Goal: Transaction & Acquisition: Book appointment/travel/reservation

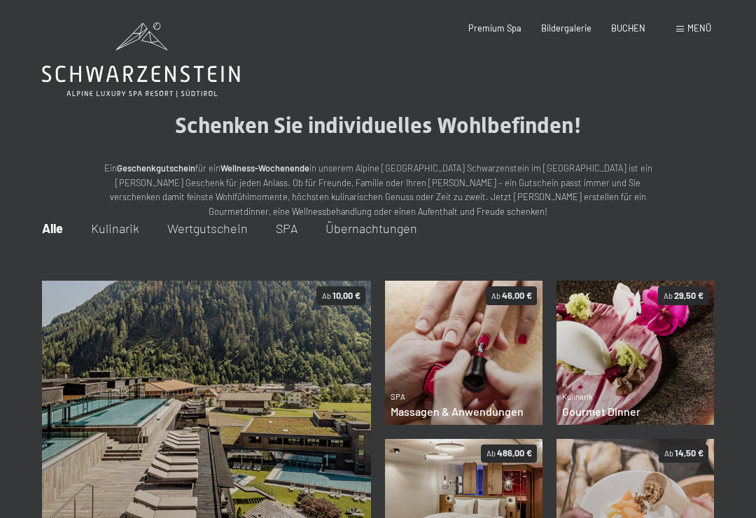
click at [99, 64] on icon at bounding box center [141, 59] width 198 height 75
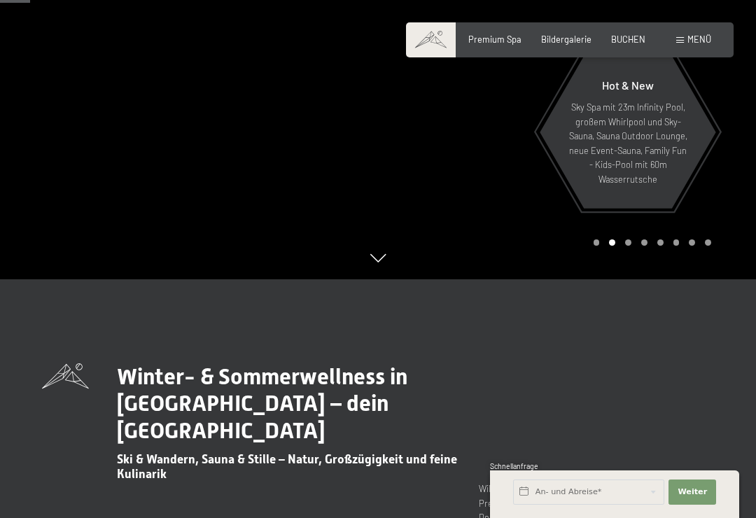
scroll to position [241, 0]
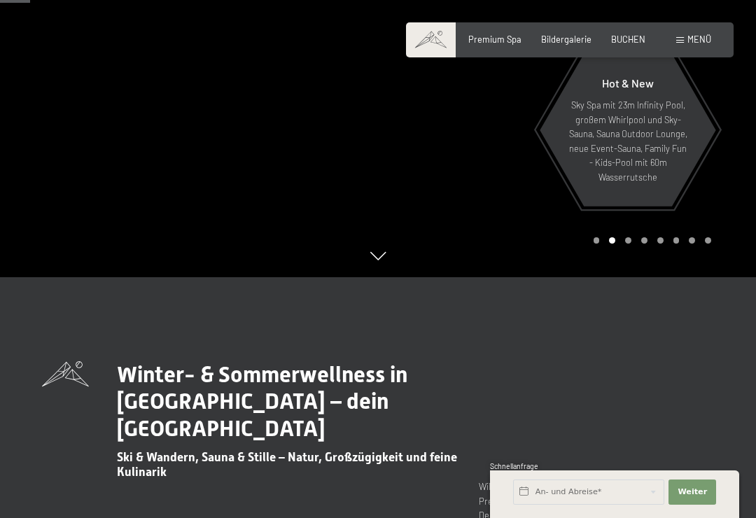
click at [620, 39] on span "BUCHEN" at bounding box center [628, 39] width 34 height 11
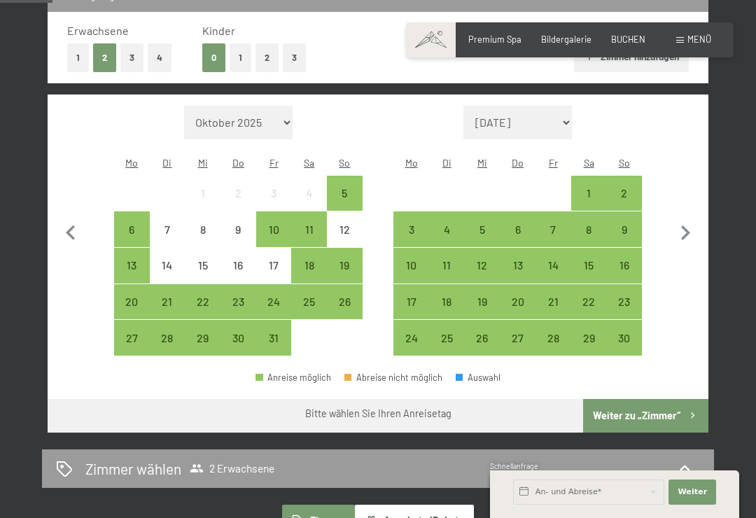
scroll to position [338, 0]
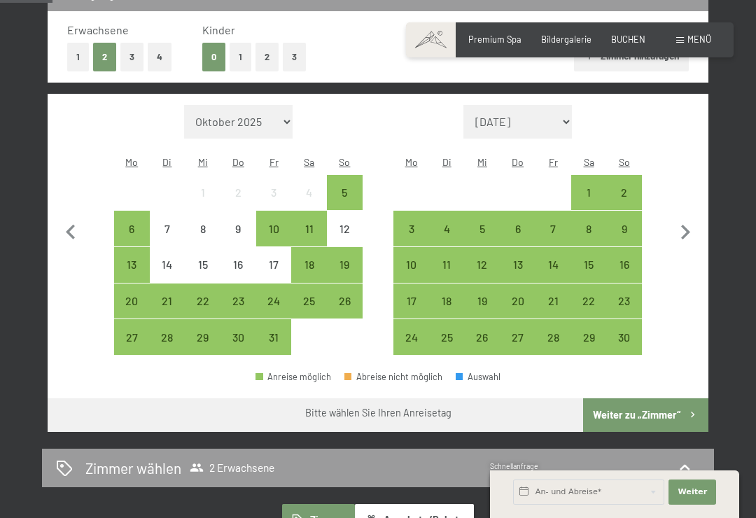
click at [350, 259] on div "19" at bounding box center [344, 275] width 33 height 33
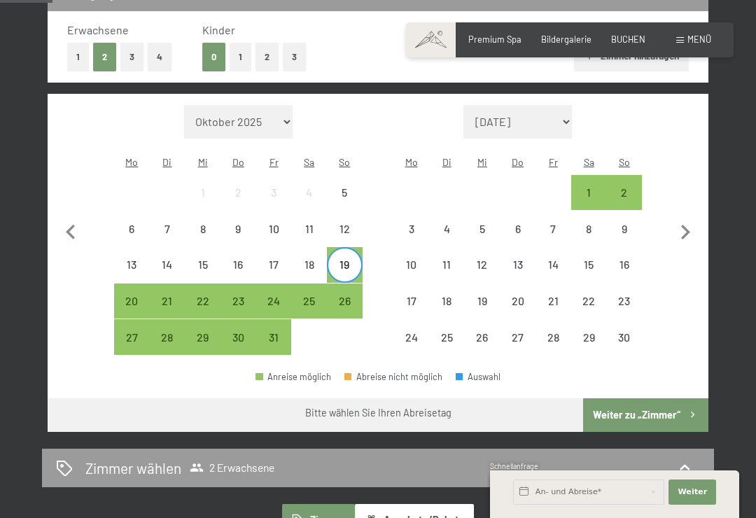
click at [358, 295] on div "26" at bounding box center [344, 311] width 33 height 33
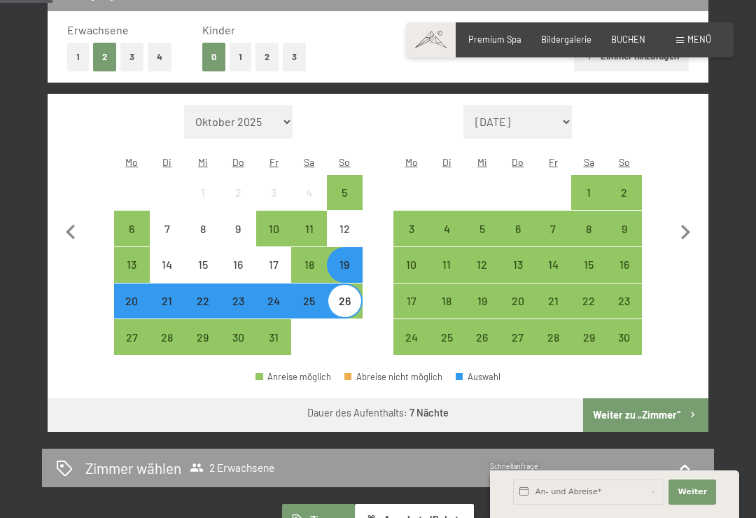
click at [678, 402] on button "Weiter zu „Zimmer“" at bounding box center [645, 415] width 125 height 34
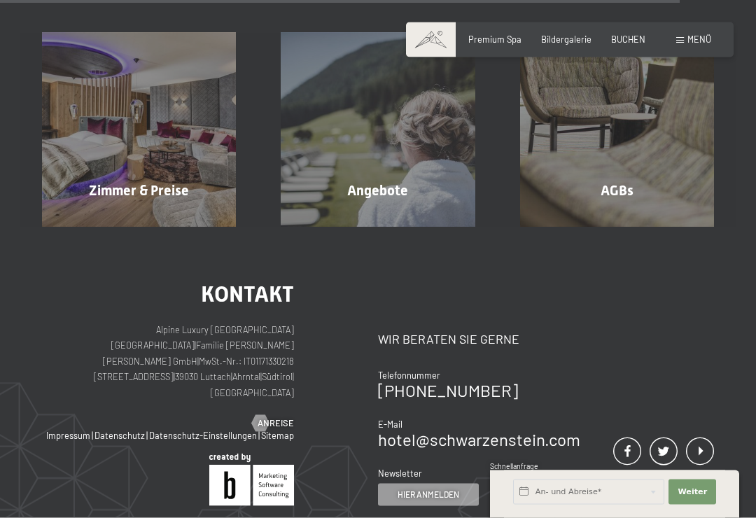
scroll to position [1985, 0]
click at [122, 185] on div "Zimmer & Preise Mehr erfahren" at bounding box center [139, 129] width 239 height 194
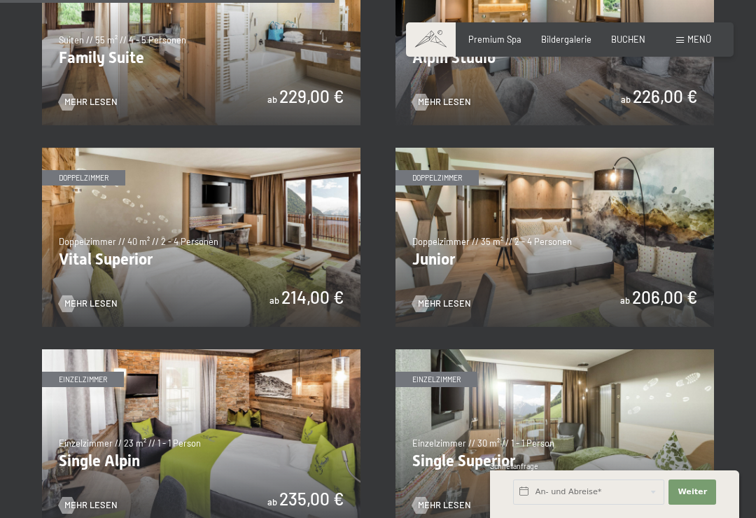
scroll to position [1402, 0]
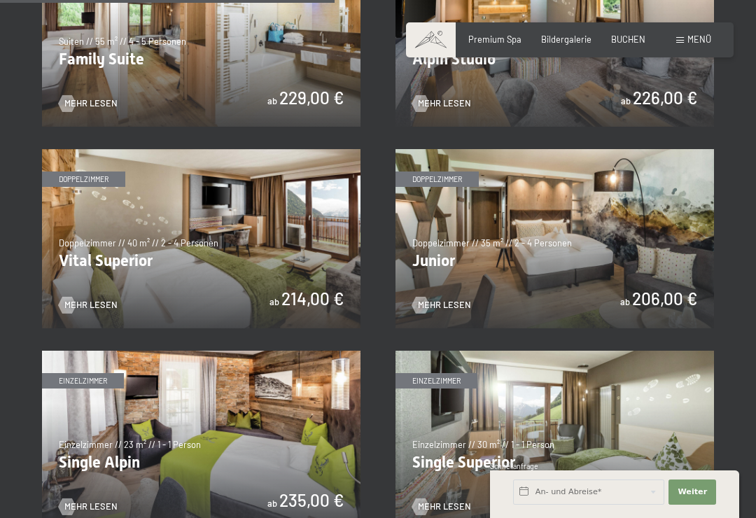
click at [627, 214] on img at bounding box center [554, 238] width 318 height 179
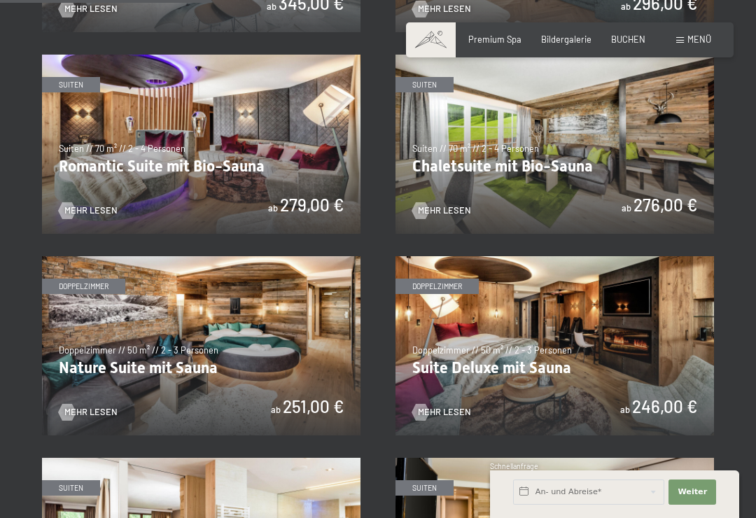
scroll to position [891, 0]
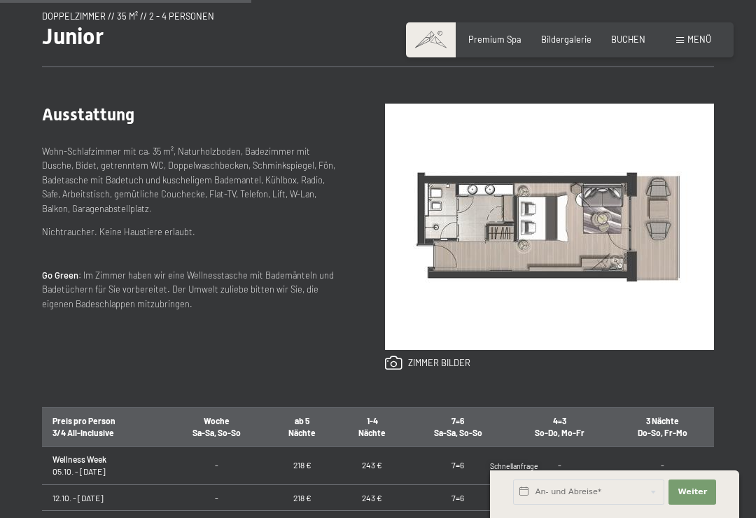
scroll to position [500, 0]
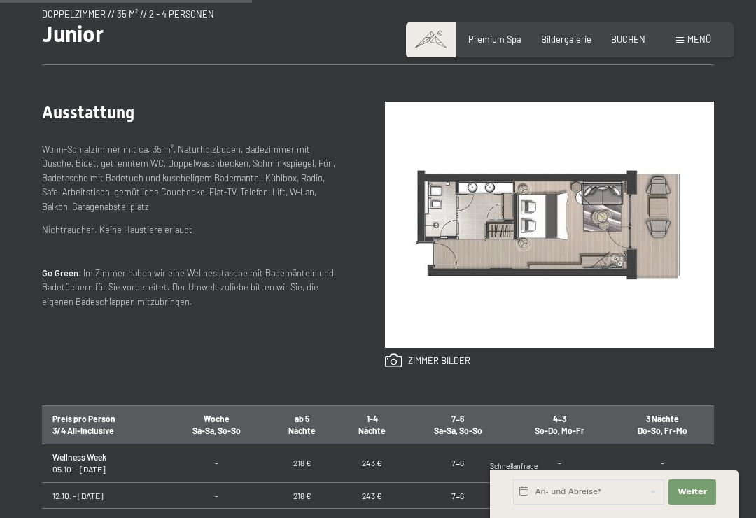
click at [40, 218] on div "Anfragen Buchen Doppelzimmer // 35 m² // 2 - 4 Personen Junior ab 206,00 € Auss…" at bounding box center [378, 361] width 756 height 779
click at [637, 36] on span "BUCHEN" at bounding box center [628, 39] width 34 height 11
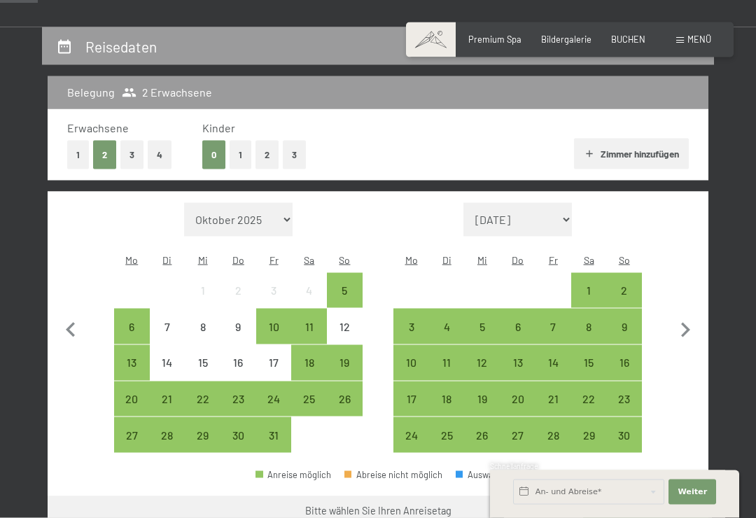
scroll to position [243, 0]
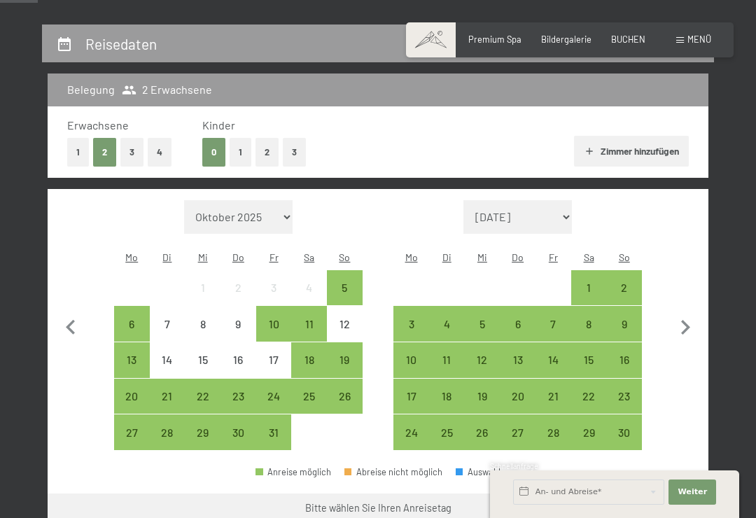
click at [623, 318] on div "9" at bounding box center [623, 334] width 33 height 33
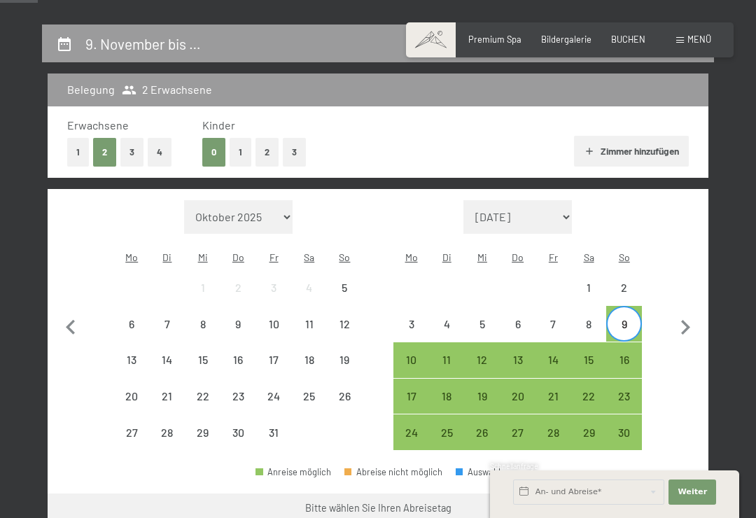
click at [632, 354] on div "16" at bounding box center [623, 370] width 33 height 33
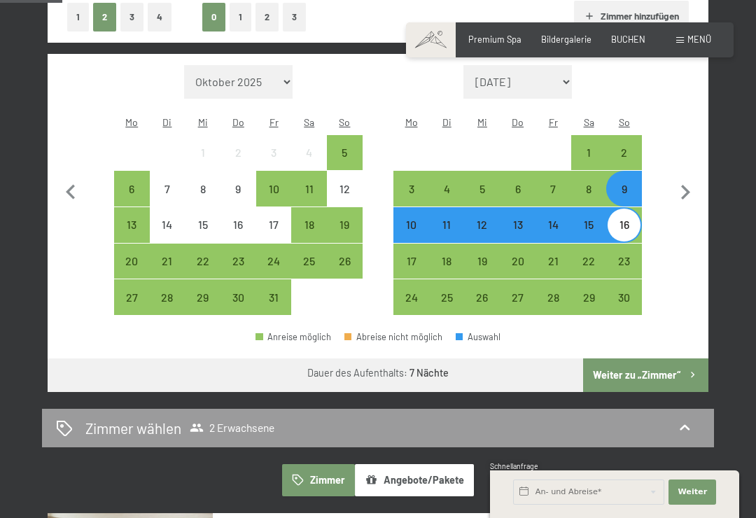
click at [643, 366] on button "Weiter zu „Zimmer“" at bounding box center [645, 375] width 125 height 34
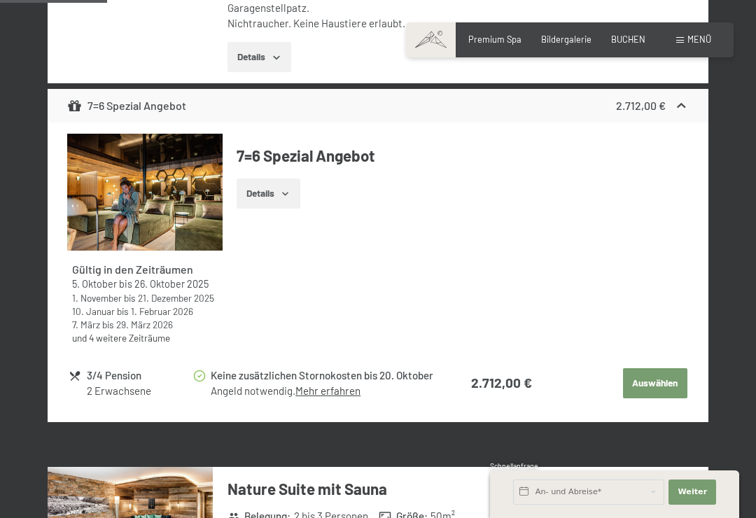
scroll to position [581, 0]
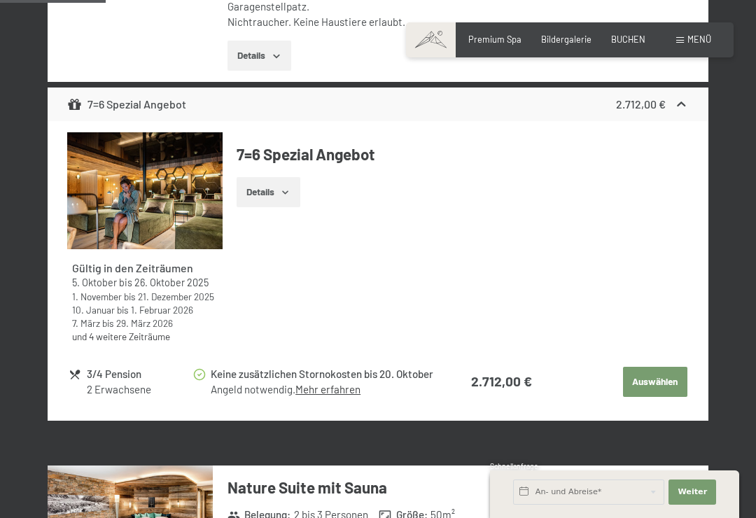
click at [658, 367] on button "Auswählen" at bounding box center [655, 382] width 64 height 31
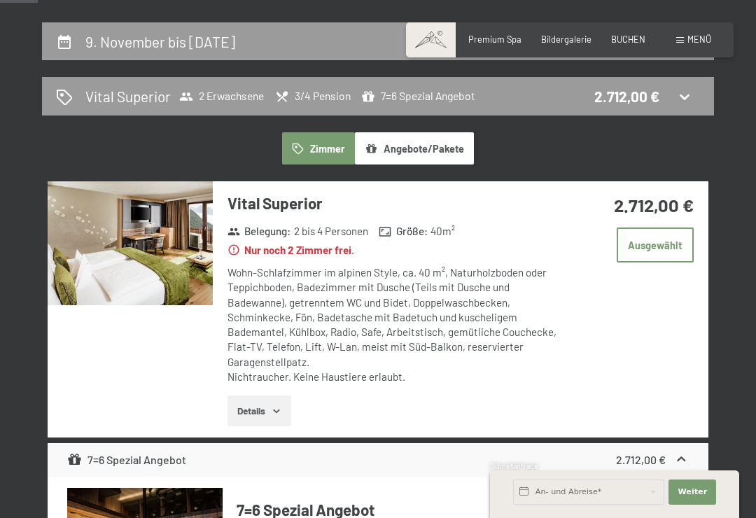
scroll to position [246, 0]
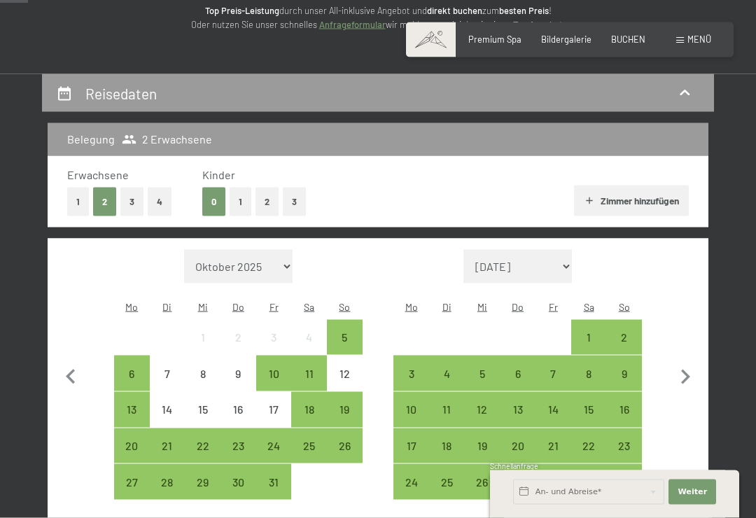
scroll to position [177, 0]
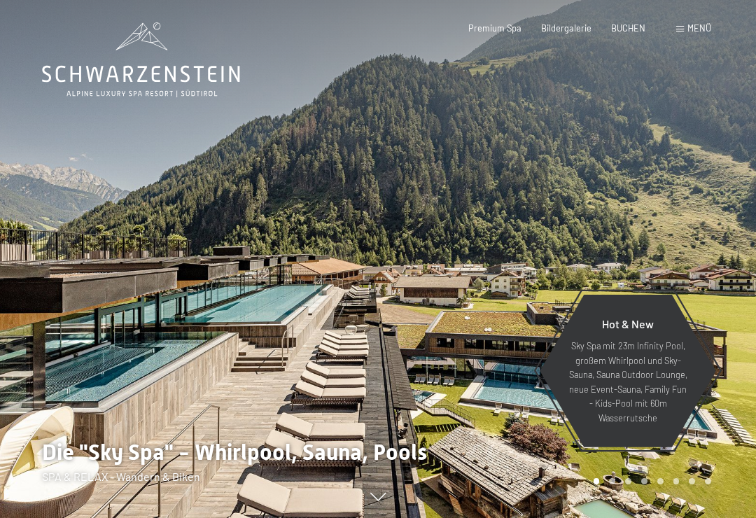
click at [693, 29] on span "Menü" at bounding box center [699, 27] width 24 height 11
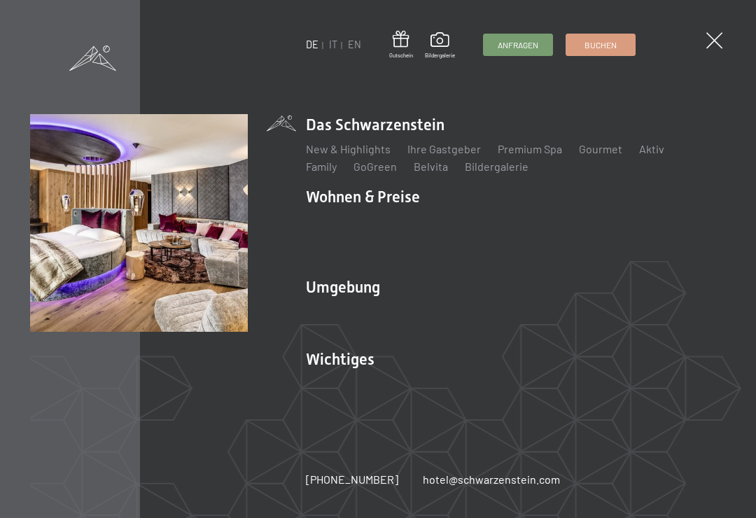
click at [465, 219] on link "Zimmer & Preise" at bounding box center [453, 220] width 81 height 13
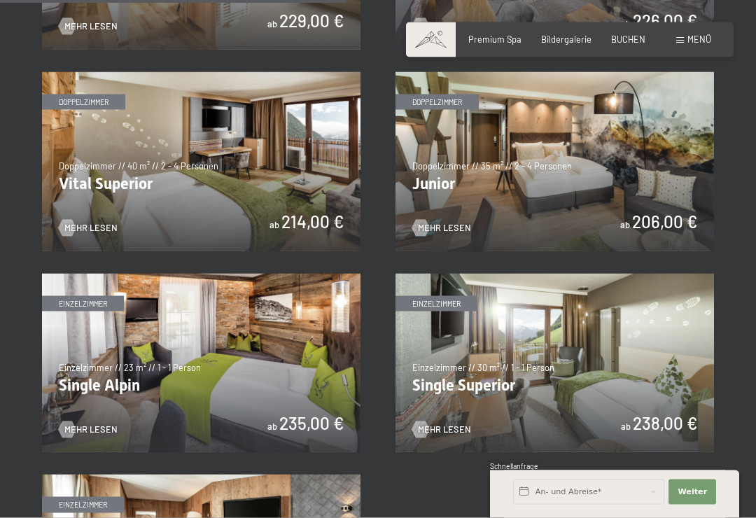
scroll to position [1476, 0]
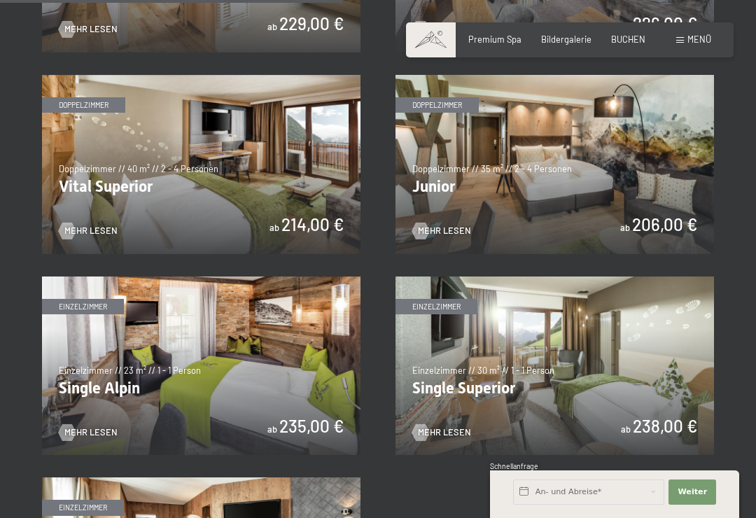
click at [659, 224] on img at bounding box center [554, 164] width 318 height 179
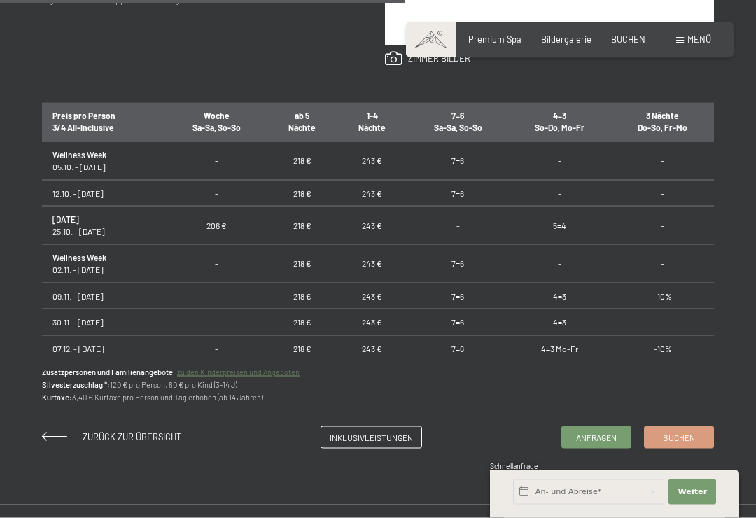
scroll to position [802, 0]
click at [0, 191] on div "Anfragen Buchen Doppelzimmer // 35 m² // 2 - 4 Personen Junior ab 206,00 € Auss…" at bounding box center [378, 58] width 756 height 779
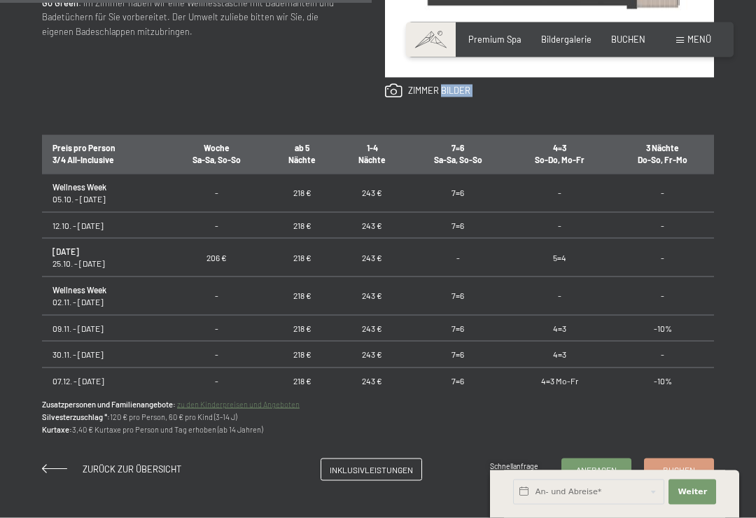
scroll to position [770, 0]
click at [683, 465] on span "Buchen" at bounding box center [679, 469] width 32 height 12
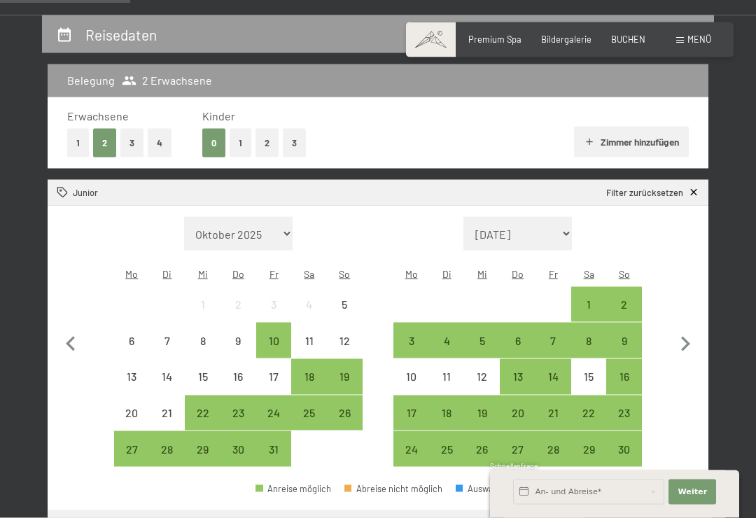
scroll to position [253, 0]
click at [313, 406] on div "25" at bounding box center [308, 422] width 33 height 33
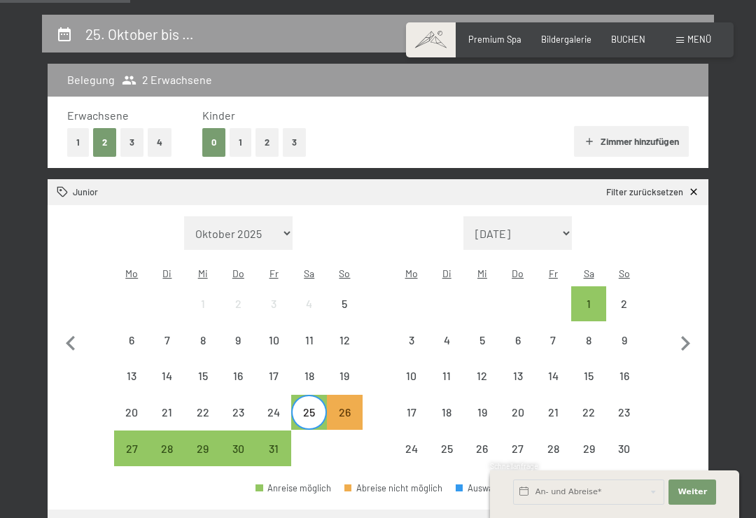
click at [607, 298] on div "2" at bounding box center [623, 314] width 33 height 33
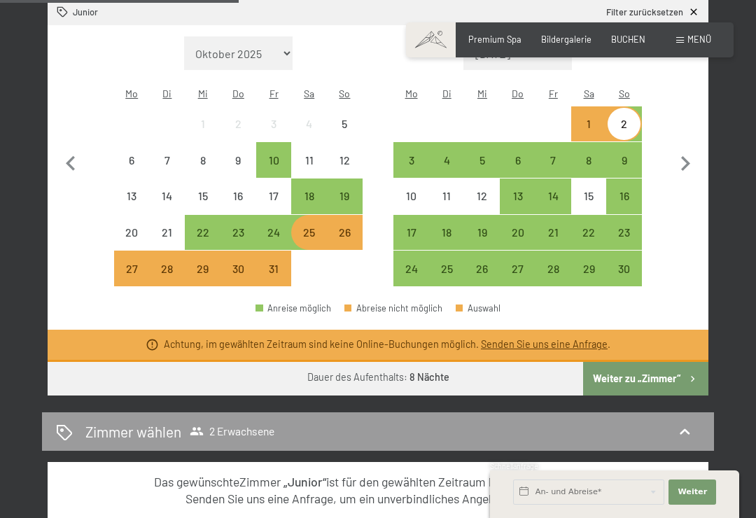
scroll to position [432, 0]
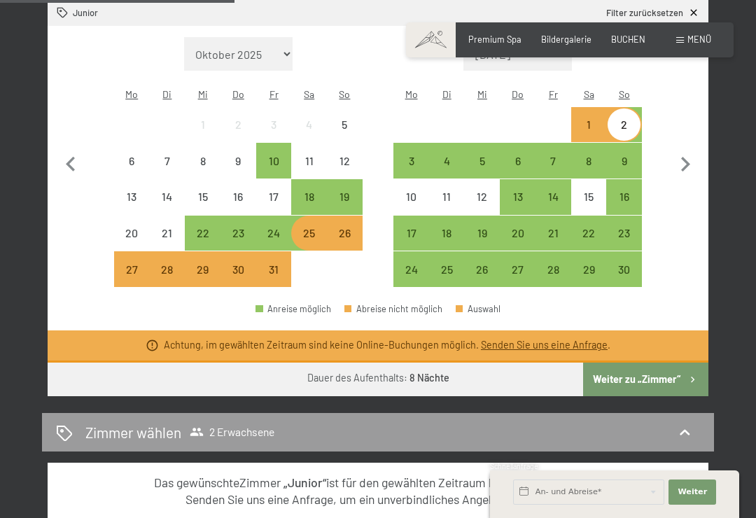
click at [346, 217] on div "26" at bounding box center [344, 233] width 33 height 33
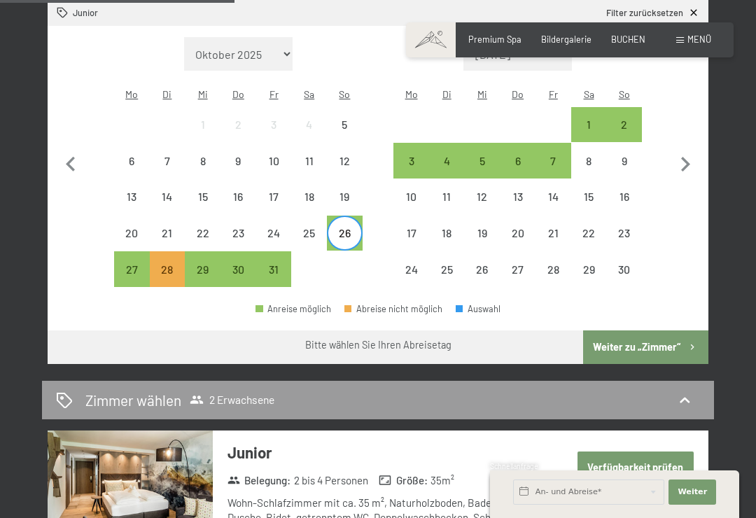
click at [626, 119] on div "2" at bounding box center [623, 135] width 33 height 33
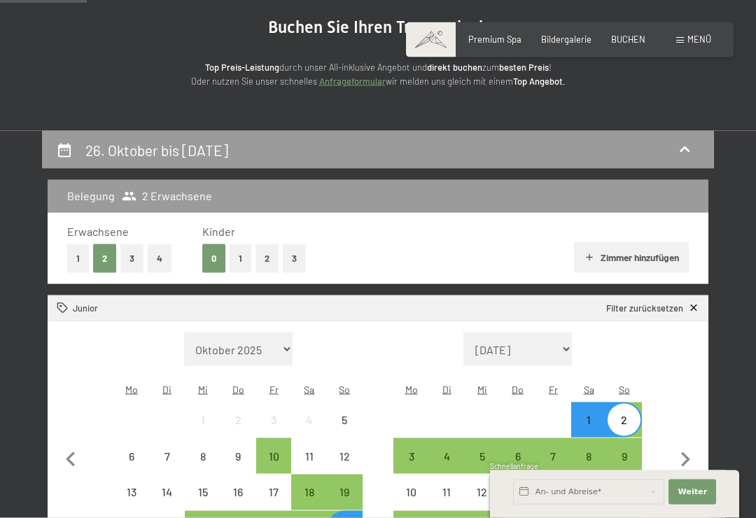
scroll to position [0, 0]
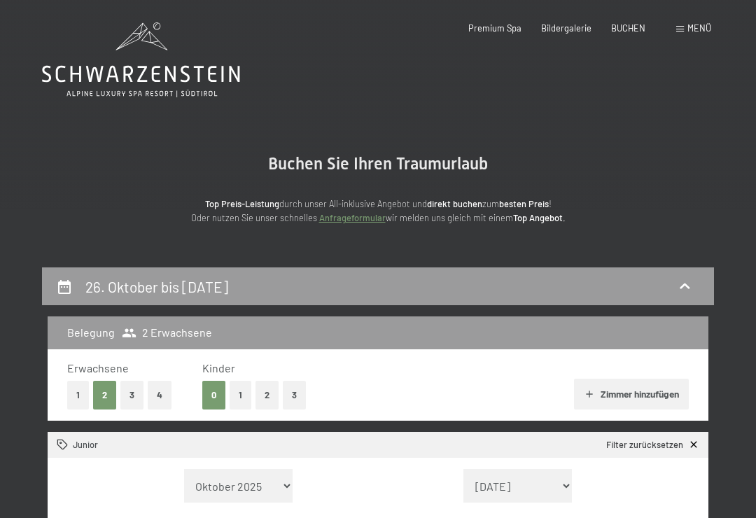
click at [163, 55] on icon at bounding box center [141, 59] width 198 height 75
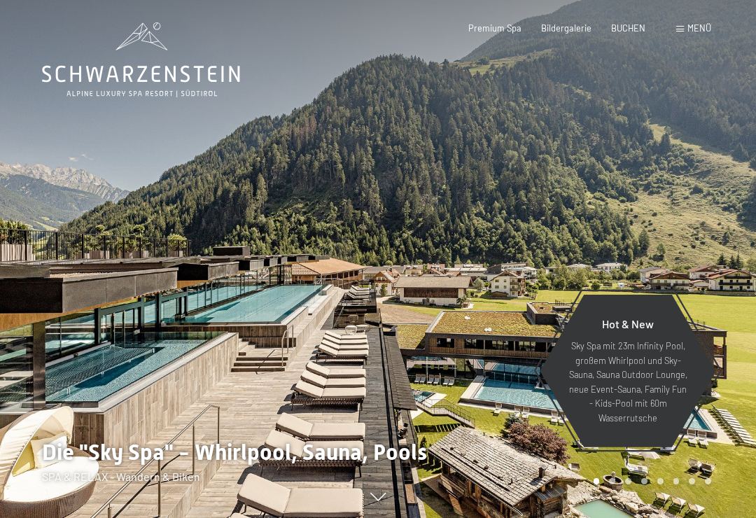
click at [695, 24] on span "Menü" at bounding box center [699, 27] width 24 height 11
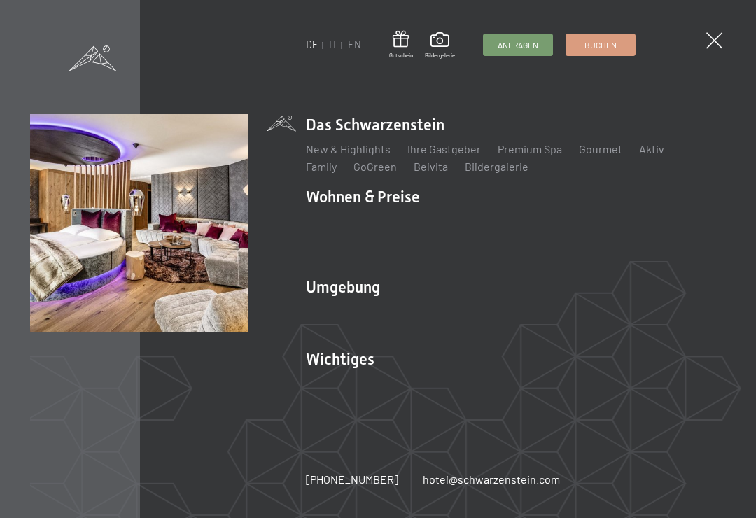
click at [374, 223] on link "Inklusivleistungen" at bounding box center [351, 220] width 91 height 13
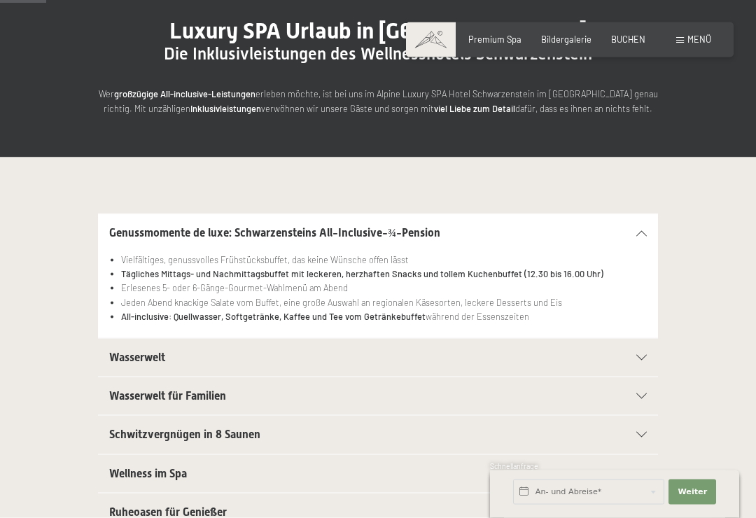
scroll to position [137, 0]
click at [645, 342] on div "Wasserwelt" at bounding box center [377, 357] width 537 height 38
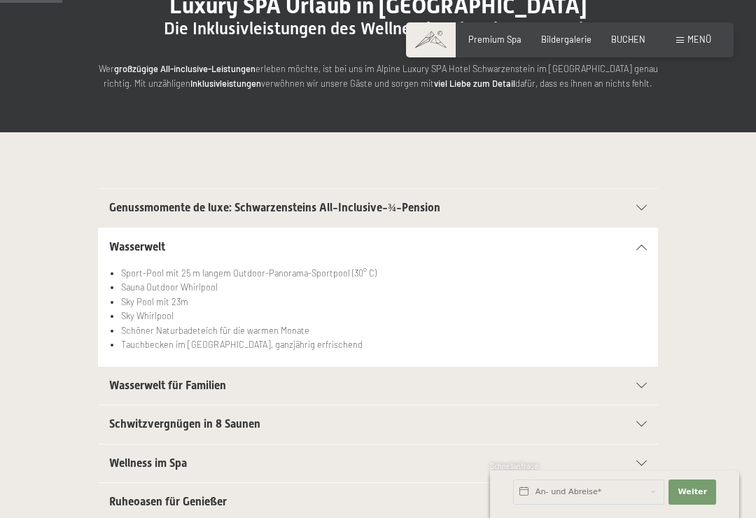
scroll to position [162, 0]
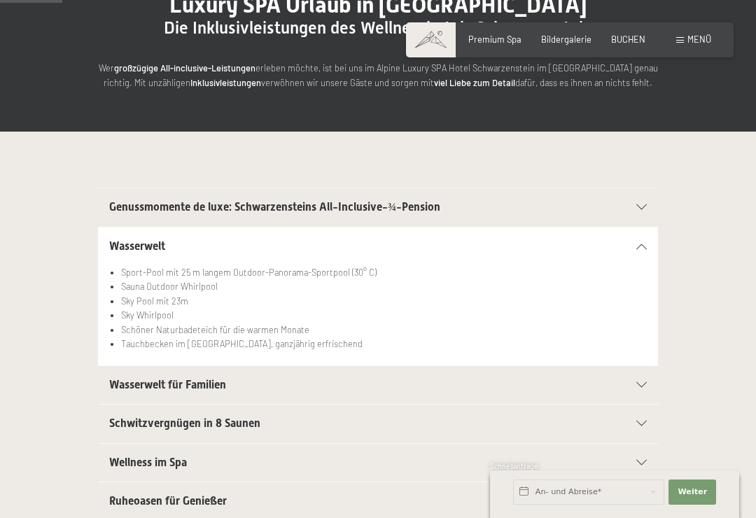
click at [644, 366] on div "Wasserwelt für Familien" at bounding box center [377, 385] width 537 height 38
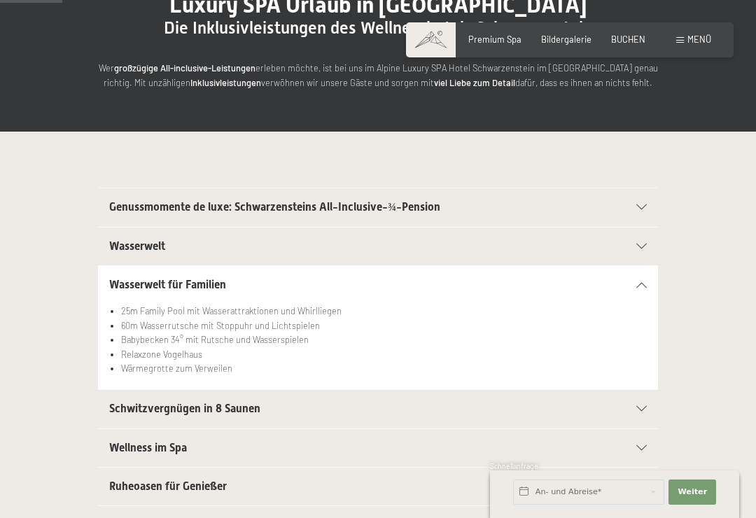
click at [639, 412] on div "Schwitzvergnügen in 8 Saunen" at bounding box center [377, 409] width 537 height 38
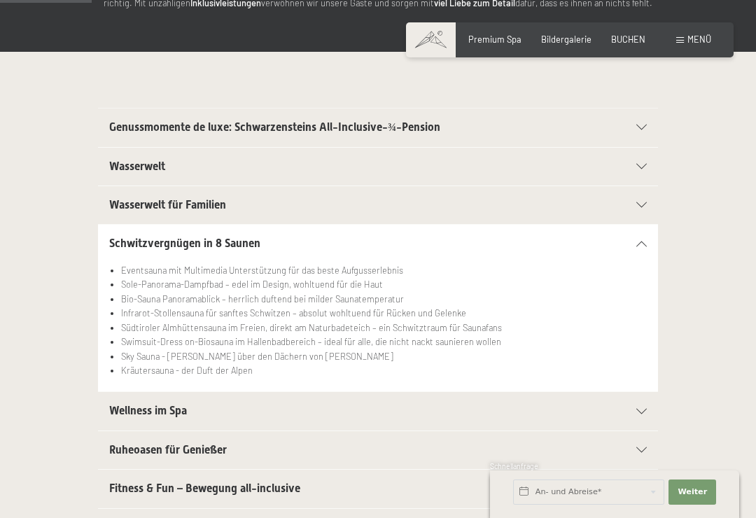
scroll to position [243, 0]
click at [644, 400] on div "Wellness im Spa" at bounding box center [377, 410] width 537 height 38
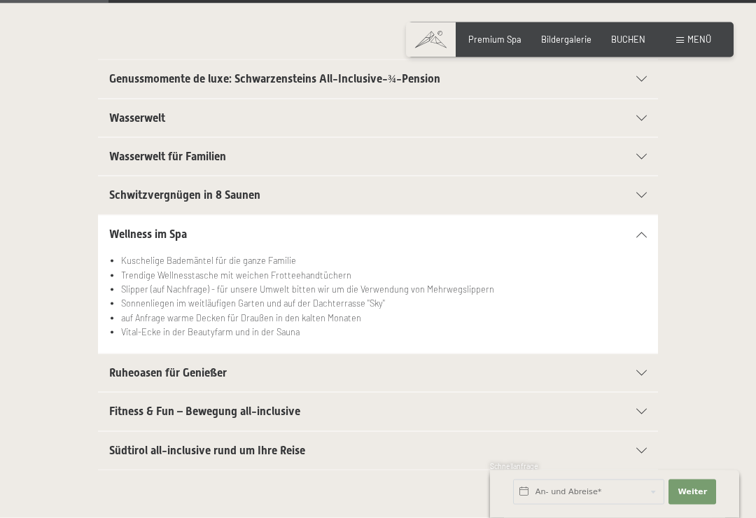
scroll to position [302, 0]
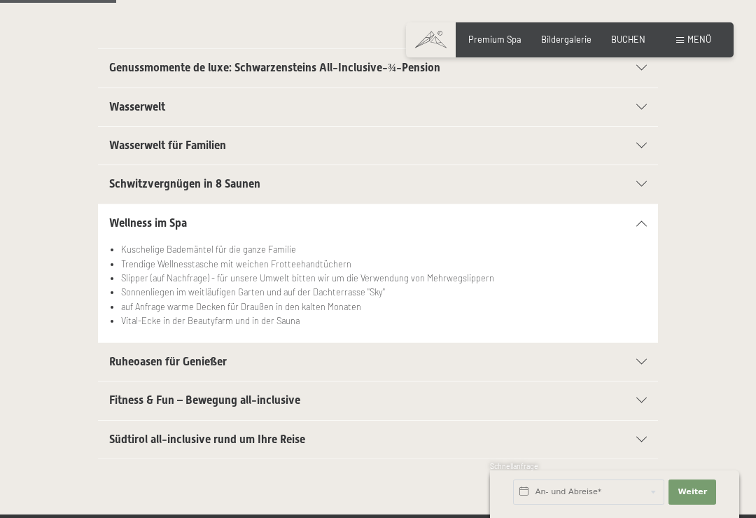
click at [637, 446] on div "Südtirol all-inclusive rund um Ihre Reise" at bounding box center [377, 439] width 537 height 38
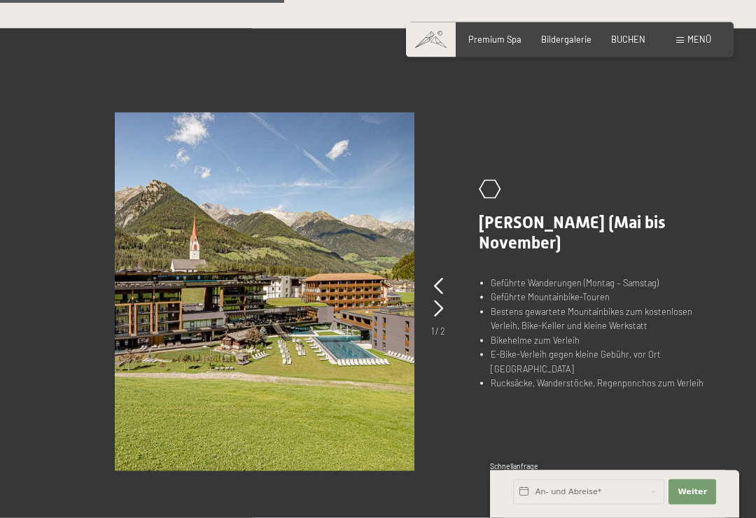
scroll to position [759, 0]
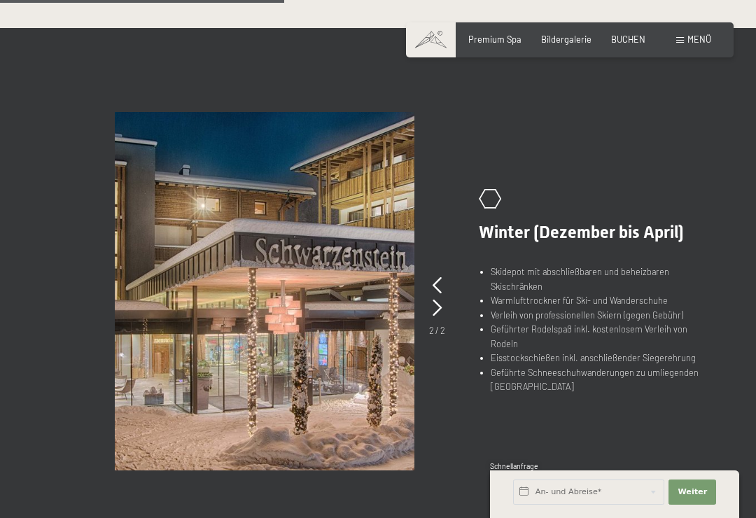
click at [492, 227] on span "Winter (Dezember bis April)" at bounding box center [581, 232] width 205 height 20
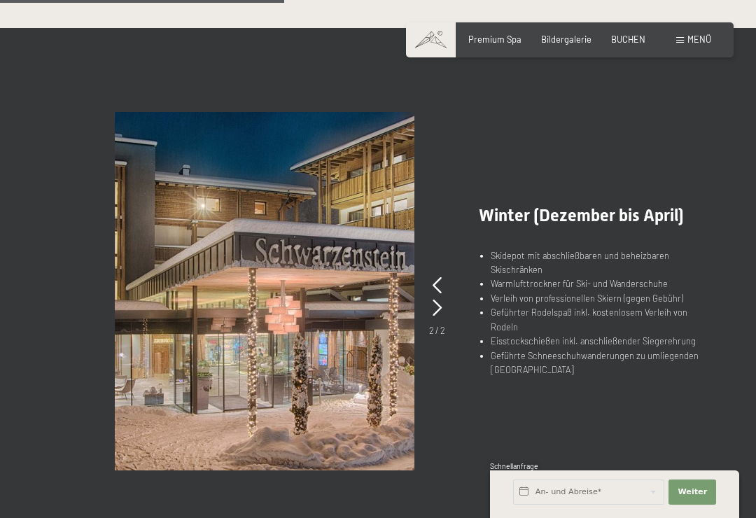
click at [445, 278] on picture at bounding box center [283, 291] width 336 height 358
click at [451, 313] on div ".st0{fill:none;stroke:#FFFFFF;stroke-width:2;stroke-linecap:round;stroke-miterl…" at bounding box center [582, 291] width 263 height 171
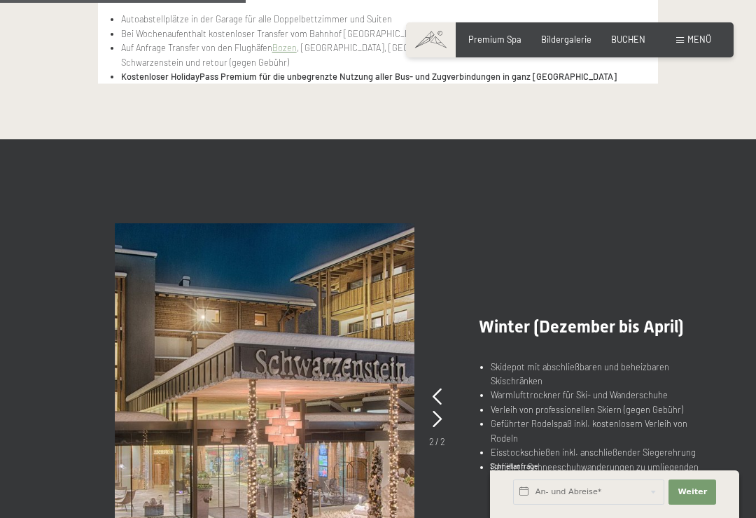
scroll to position [665, 0]
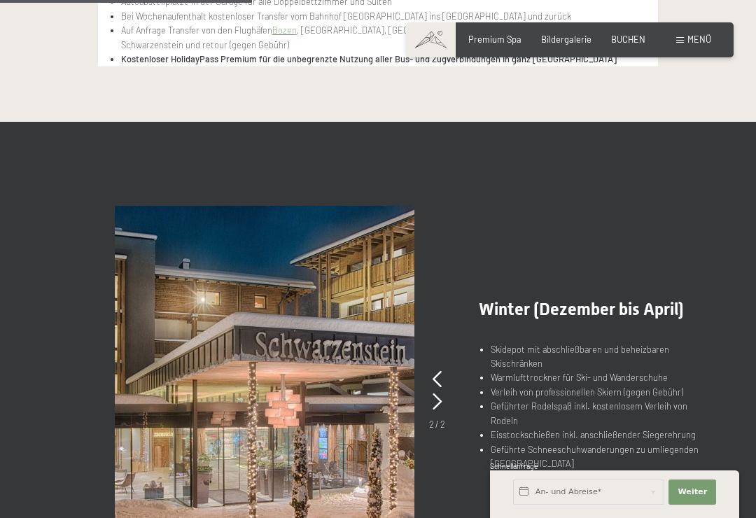
click at [527, 305] on span "Winter (Dezember bis April)" at bounding box center [581, 309] width 205 height 20
click at [663, 306] on span "Winter (Dezember bis April)" at bounding box center [581, 309] width 205 height 20
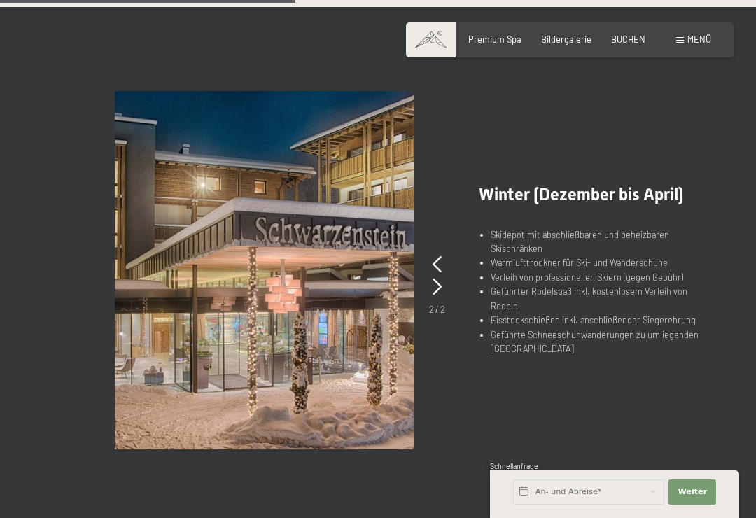
scroll to position [777, 0]
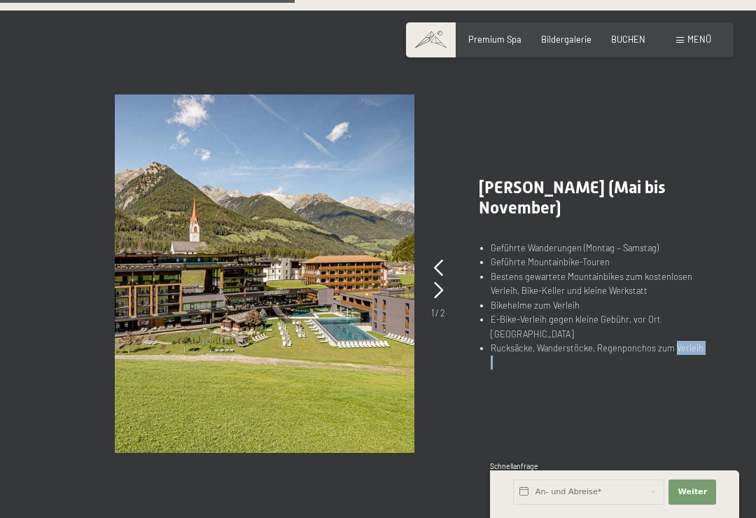
click at [690, 428] on div ".st0{fill:none;stroke:#FFFFFF;stroke-width:2;stroke-linecap:round;stroke-miterl…" at bounding box center [378, 273] width 672 height 358
click at [447, 290] on picture at bounding box center [283, 273] width 336 height 358
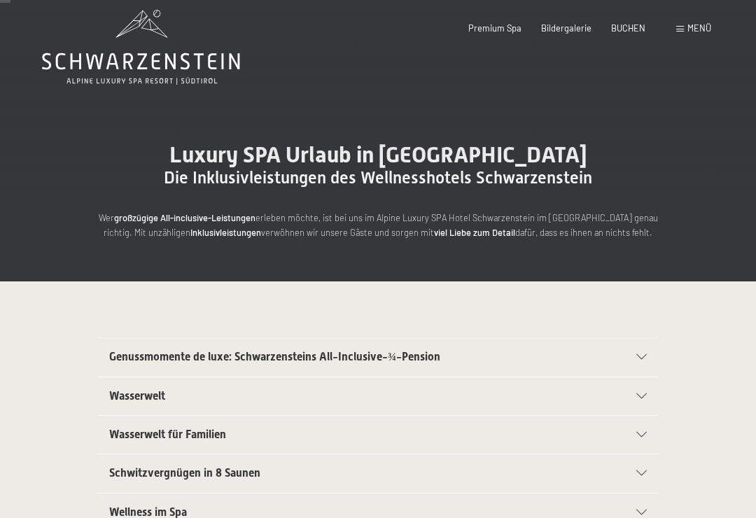
scroll to position [0, 0]
